Goal: Navigation & Orientation: Find specific page/section

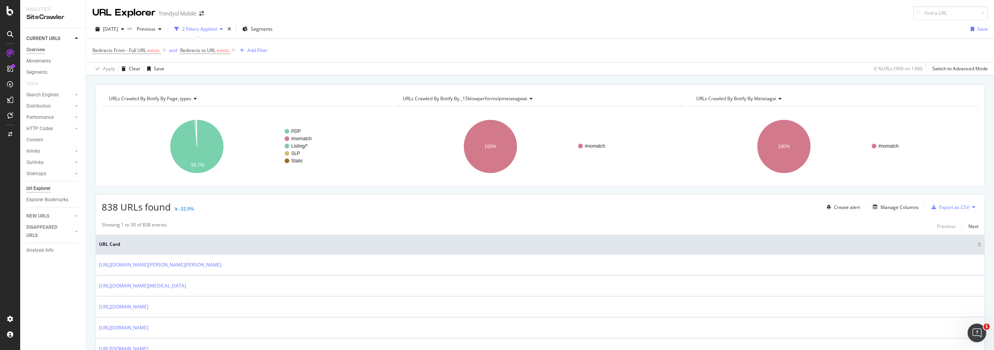
click at [40, 48] on div "Overview" at bounding box center [35, 50] width 19 height 8
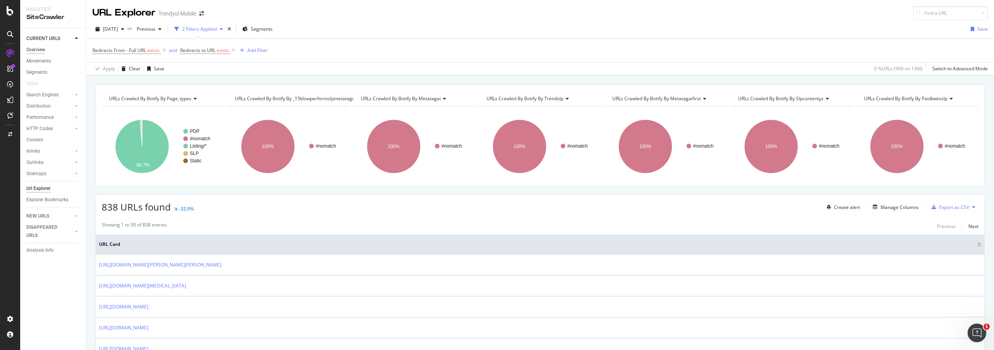
click at [37, 49] on div "Overview" at bounding box center [35, 50] width 19 height 8
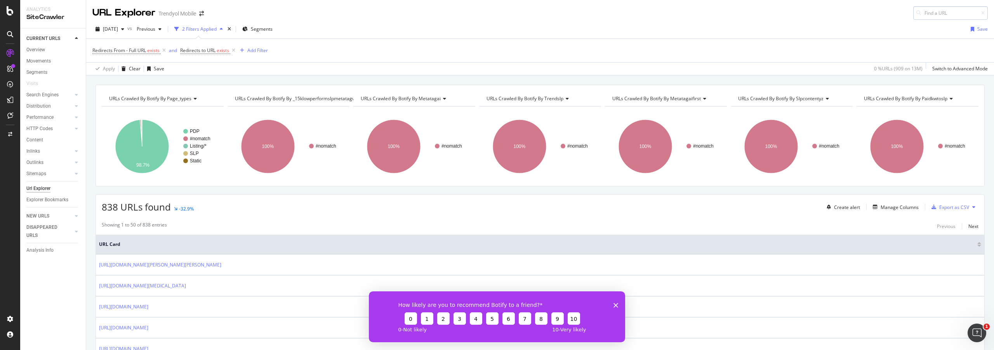
click at [945, 16] on input at bounding box center [950, 13] width 75 height 14
click at [949, 11] on input at bounding box center [950, 13] width 75 height 14
click at [48, 73] on link "Segments" at bounding box center [53, 72] width 54 height 8
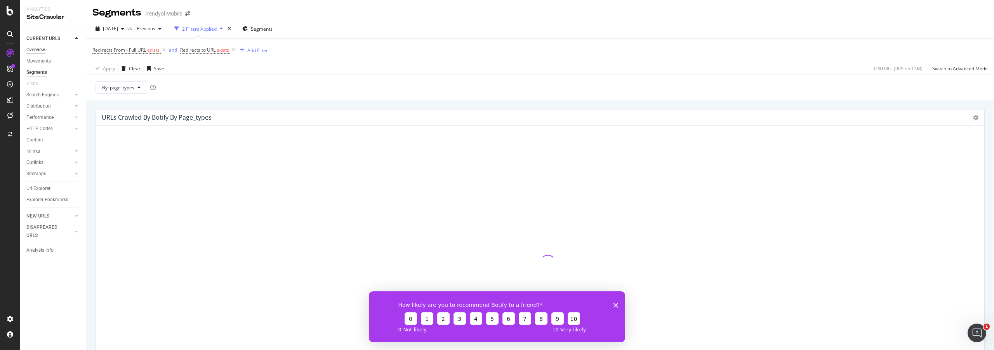
click at [42, 47] on div "Overview" at bounding box center [35, 50] width 19 height 8
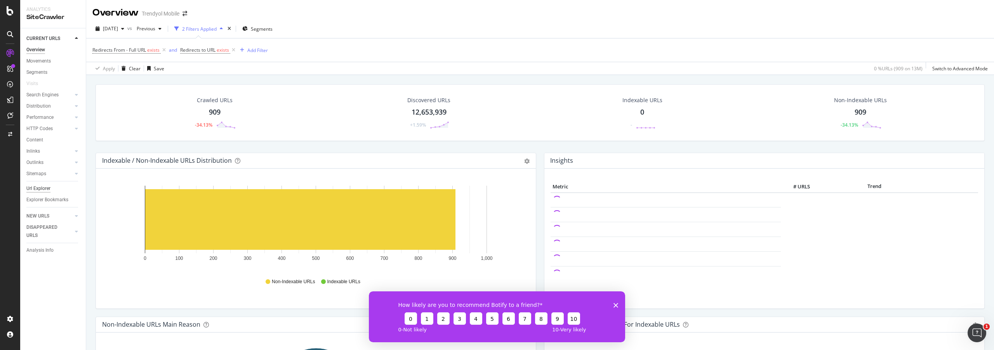
click at [31, 189] on div "Url Explorer" at bounding box center [38, 188] width 24 height 8
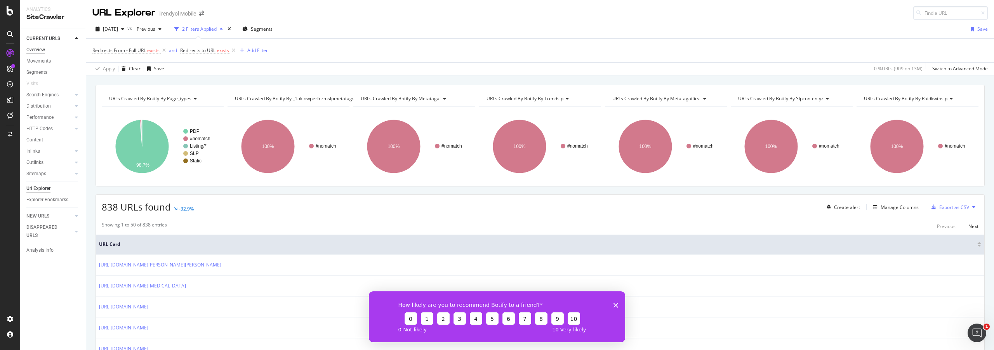
click at [44, 50] on div "Overview" at bounding box center [35, 50] width 19 height 8
